Goal: Navigation & Orientation: Find specific page/section

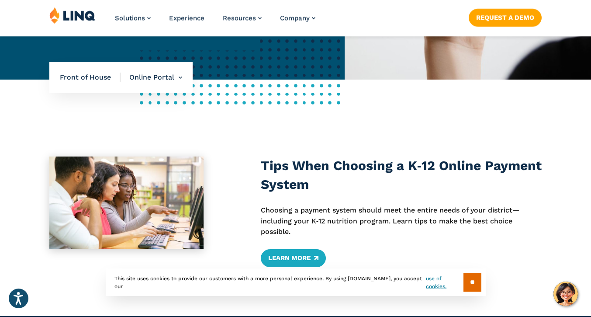
scroll to position [253, 0]
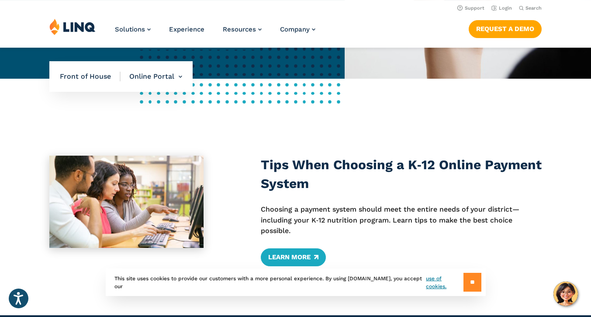
click at [475, 287] on input "**" at bounding box center [473, 282] width 18 height 19
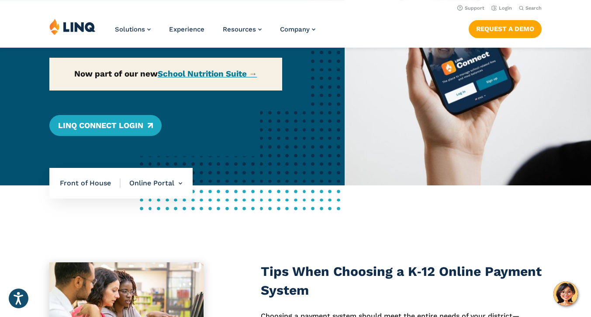
scroll to position [142, 0]
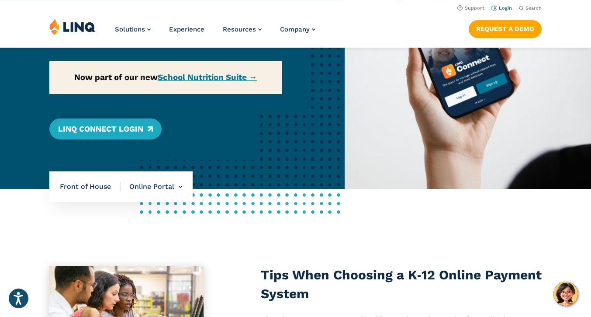
click at [493, 7] on link "Login" at bounding box center [502, 8] width 21 height 6
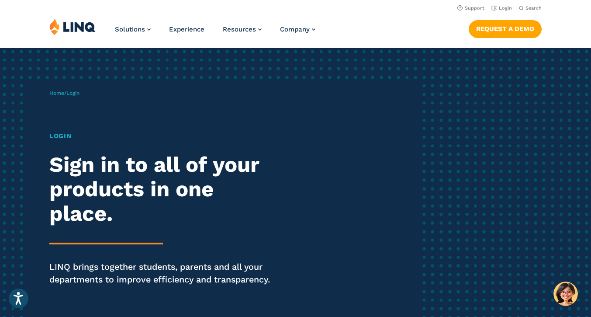
click at [67, 136] on h1 "Login" at bounding box center [163, 136] width 228 height 10
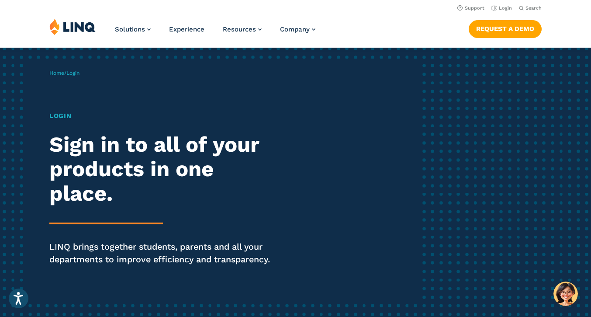
scroll to position [12, 0]
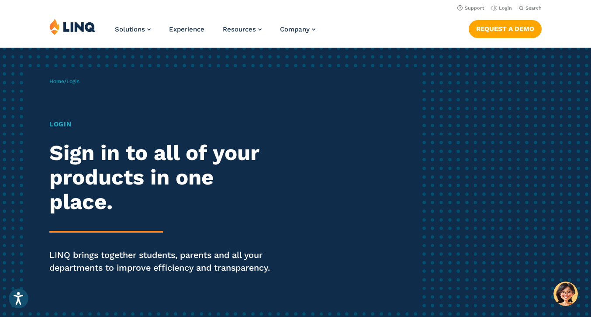
click at [64, 122] on h1 "Login" at bounding box center [163, 124] width 228 height 10
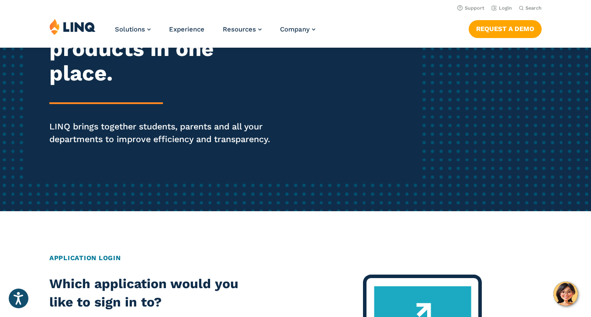
scroll to position [0, 0]
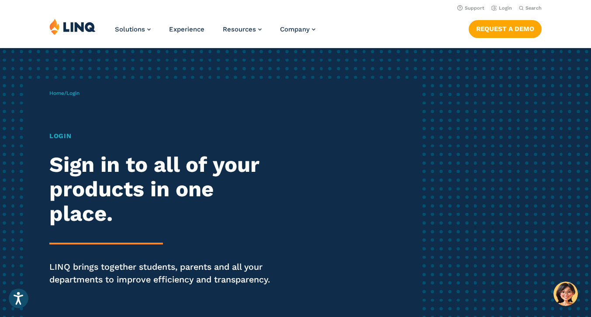
click at [91, 169] on h2 "Sign in to all of your products in one place." at bounding box center [163, 189] width 228 height 73
click at [77, 92] on span "Login" at bounding box center [72, 93] width 13 height 6
click at [70, 22] on img at bounding box center [72, 26] width 46 height 17
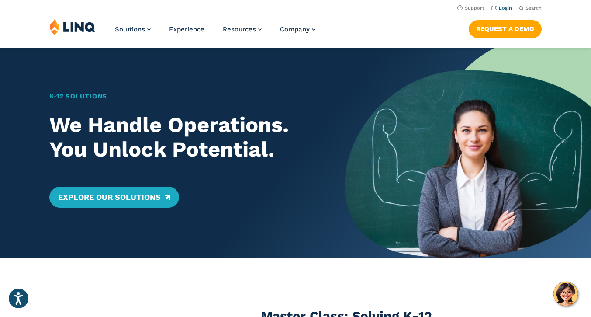
click at [498, 9] on link "Login" at bounding box center [502, 8] width 21 height 6
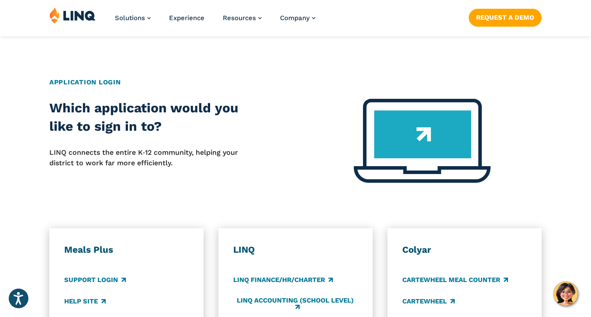
scroll to position [317, 0]
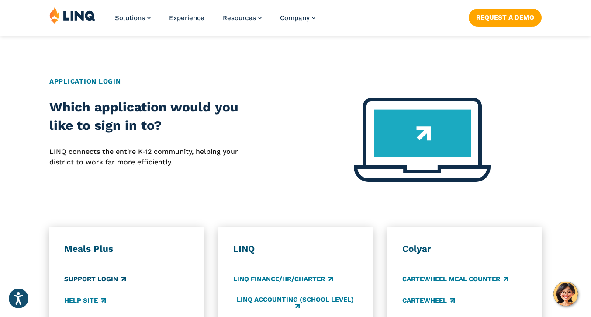
click at [109, 283] on link "Support Login" at bounding box center [95, 279] width 62 height 10
